Goal: Task Accomplishment & Management: Manage account settings

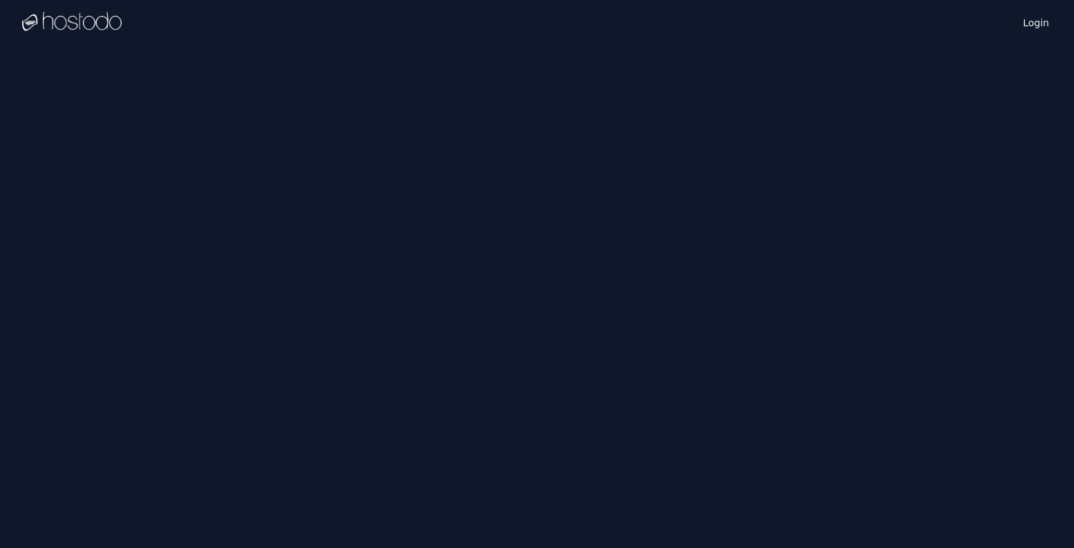
click at [56, 82] on div "Login Instances SSH Keys Billing Helpdesk Sign out Settings" at bounding box center [537, 274] width 1074 height 548
